Goal: Contribute content: Contribute content

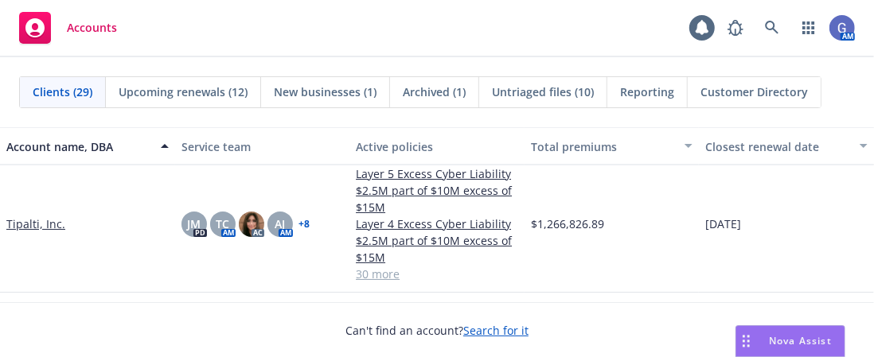
scroll to position [1432, 0]
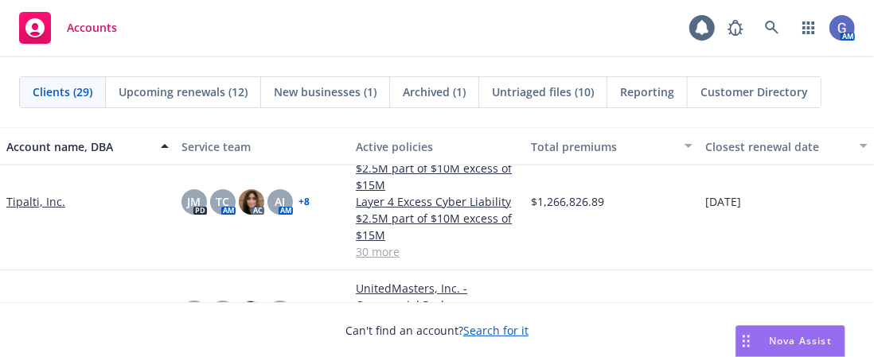
click at [22, 201] on link "Tipalti, Inc." at bounding box center [35, 201] width 59 height 17
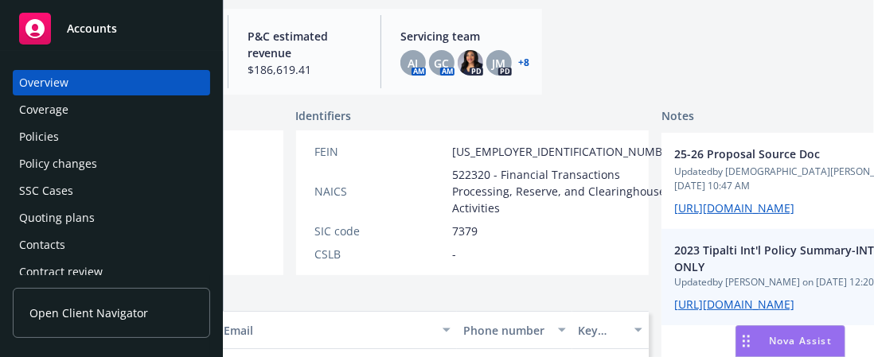
scroll to position [239, 313]
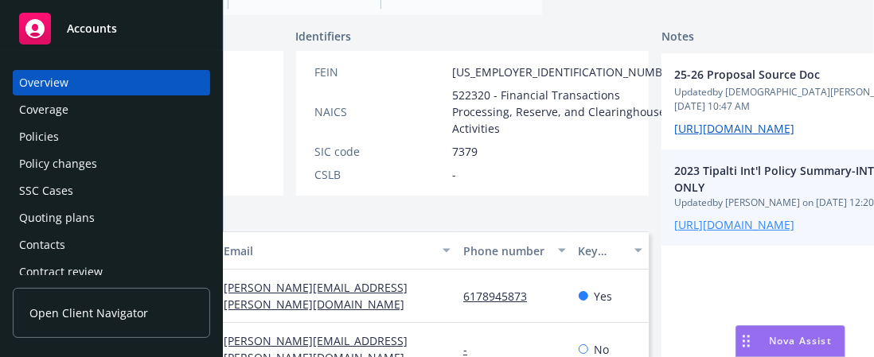
click at [674, 232] on link "[URL][DOMAIN_NAME]" at bounding box center [734, 224] width 120 height 15
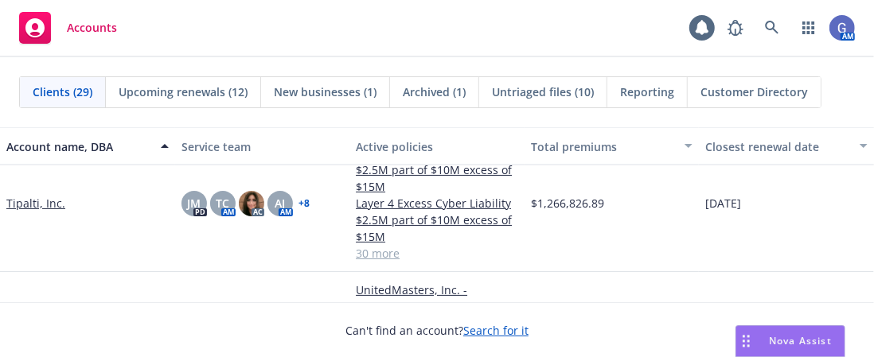
scroll to position [1432, 0]
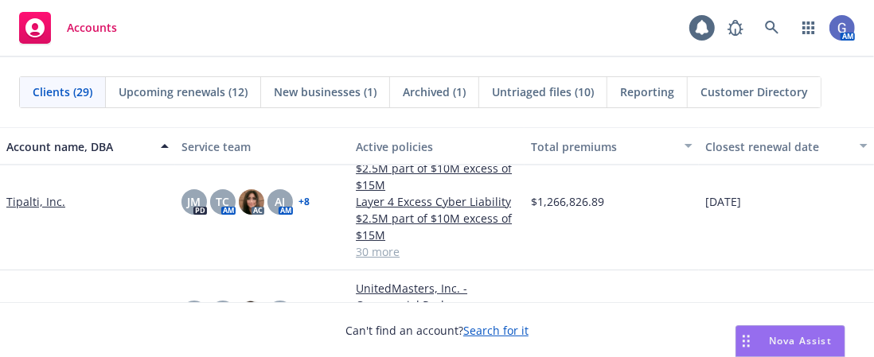
click at [32, 197] on link "Tipalti, Inc." at bounding box center [35, 201] width 59 height 17
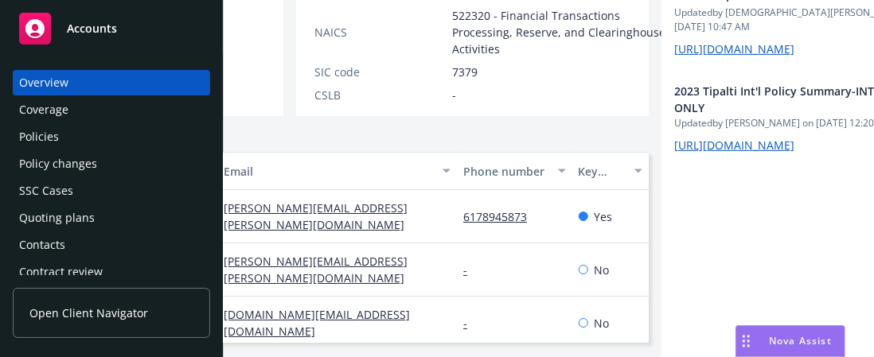
scroll to position [159, 313]
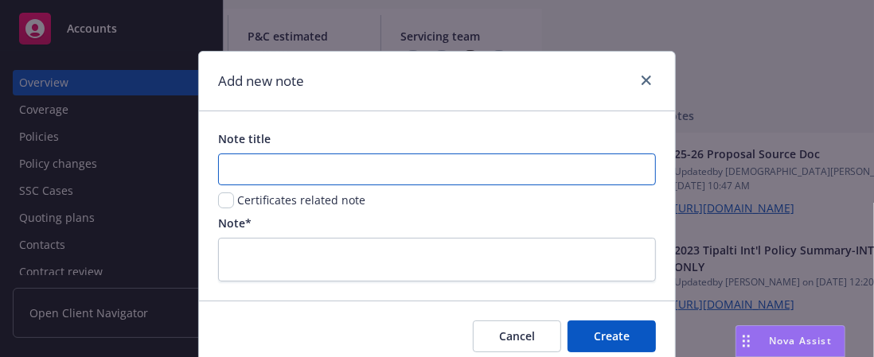
click at [274, 166] on input "Note title" at bounding box center [437, 170] width 438 height 32
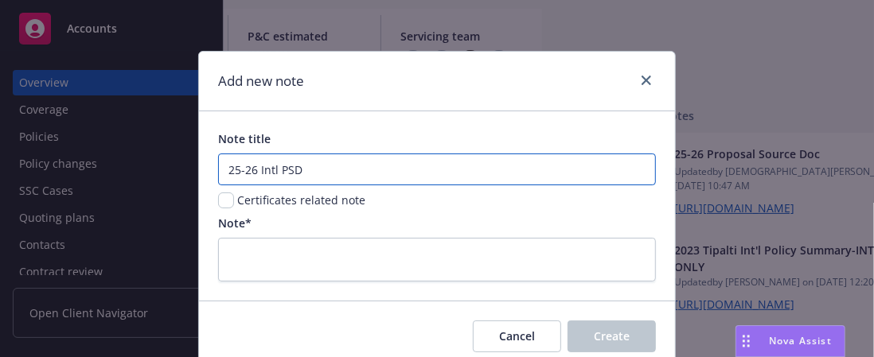
type input "25-26 Intl PSD"
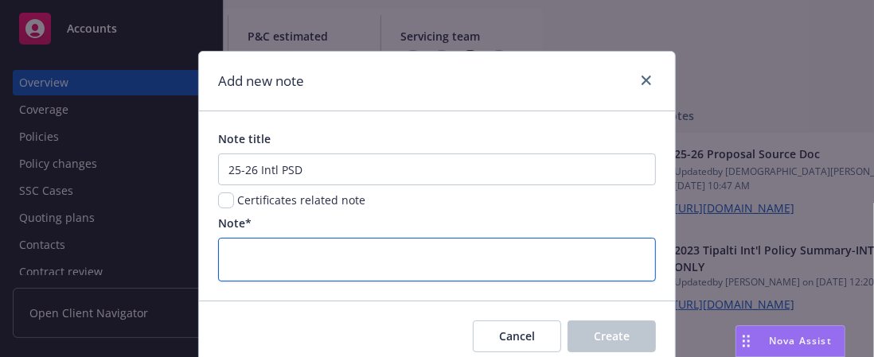
paste textarea "[URL][DOMAIN_NAME]"
type textarea "[URL][DOMAIN_NAME]"
type textarea "x"
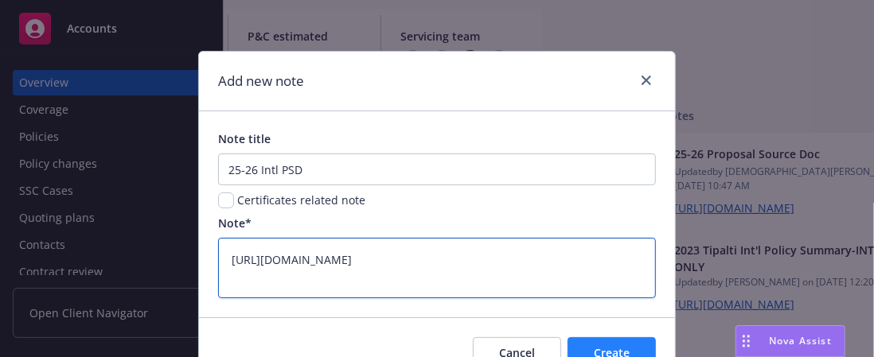
type textarea "[URL][DOMAIN_NAME]"
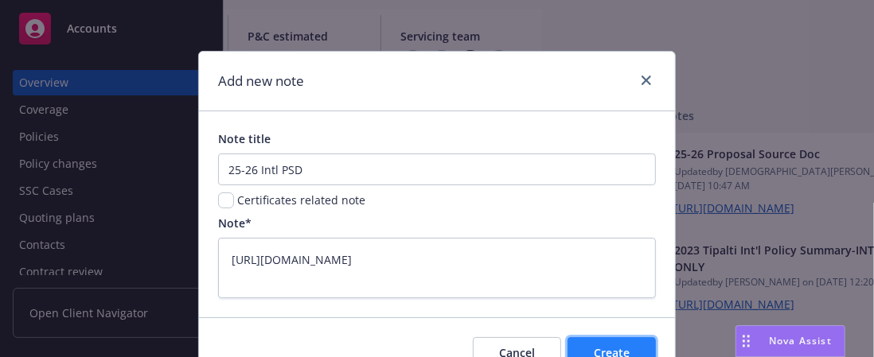
click at [615, 343] on button "Create" at bounding box center [611, 353] width 88 height 32
type textarea "x"
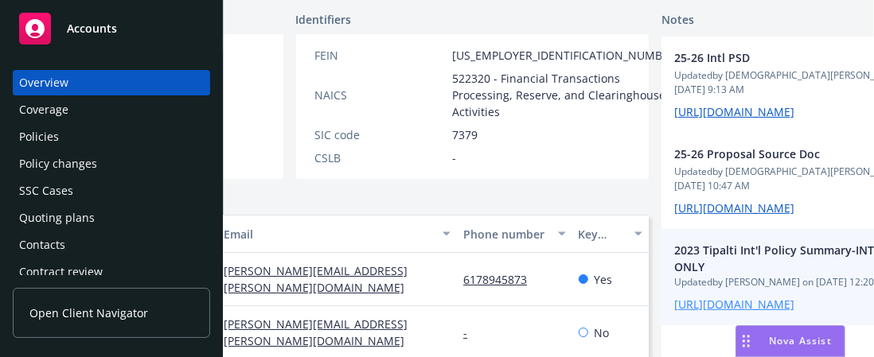
scroll to position [239, 313]
